Goal: Navigation & Orientation: Find specific page/section

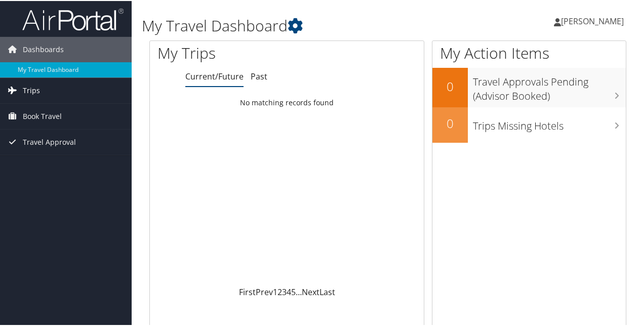
click at [35, 90] on span "Trips" at bounding box center [31, 89] width 17 height 25
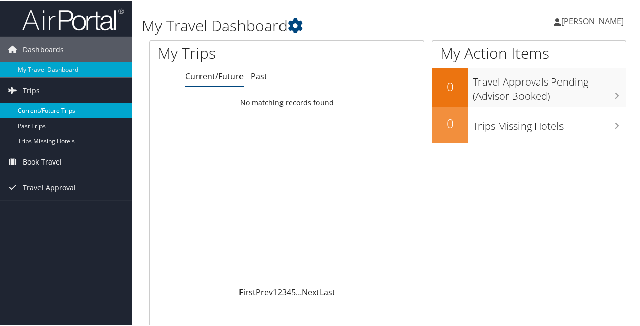
click at [45, 109] on link "Current/Future Trips" at bounding box center [66, 109] width 132 height 15
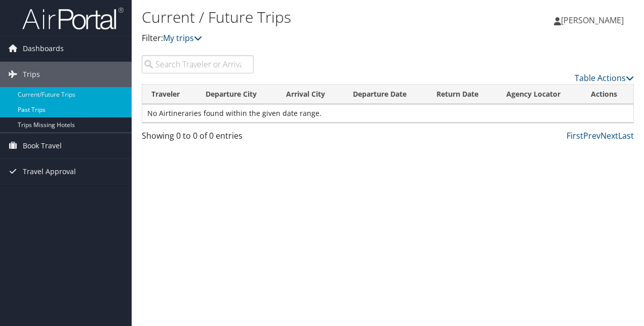
click at [41, 109] on link "Past Trips" at bounding box center [66, 109] width 132 height 15
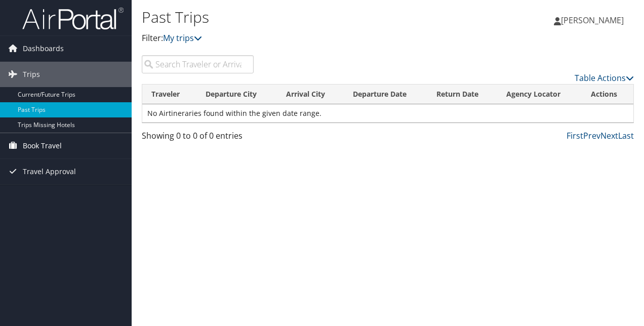
click at [51, 143] on span "Book Travel" at bounding box center [42, 145] width 39 height 25
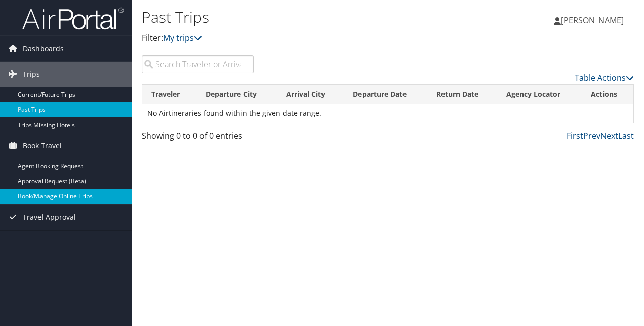
click at [56, 196] on link "Book/Manage Online Trips" at bounding box center [66, 196] width 132 height 15
